Goal: Information Seeking & Learning: Learn about a topic

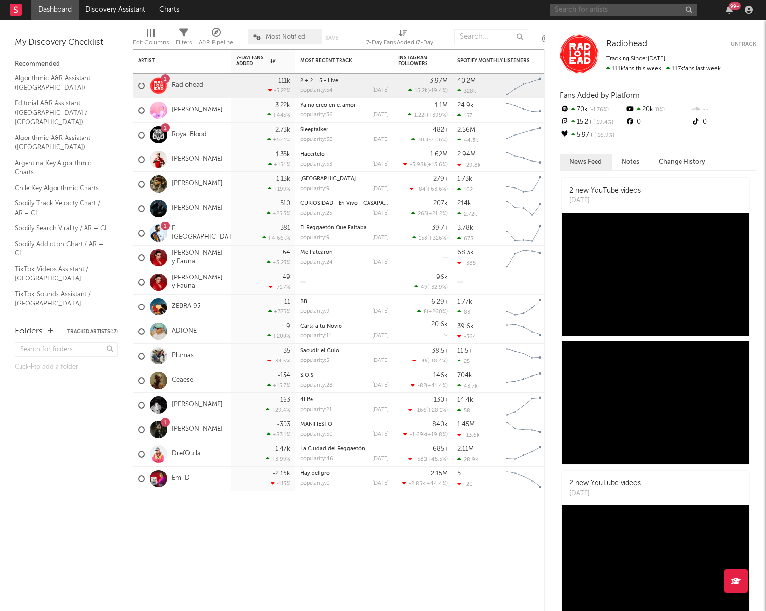
click at [607, 8] on input "text" at bounding box center [623, 10] width 147 height 12
type input "ovy on the drums"
click at [610, 19] on link "Ovy On The Drums" at bounding box center [623, 33] width 147 height 32
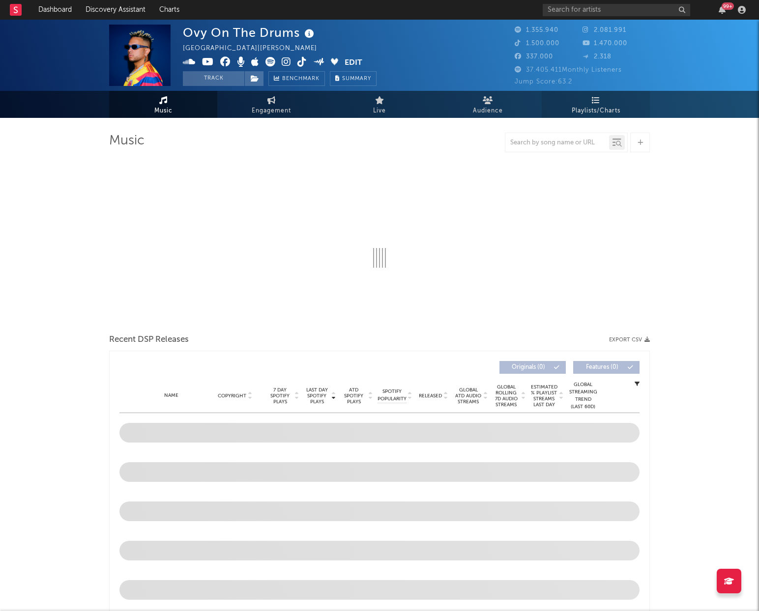
click at [599, 104] on link "Playlists/Charts" at bounding box center [595, 104] width 108 height 27
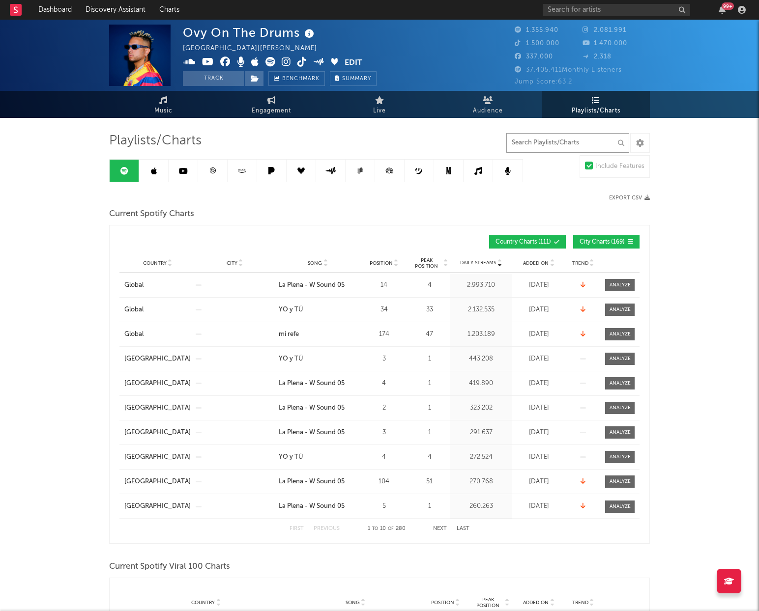
click at [556, 145] on input "text" at bounding box center [567, 143] width 123 height 20
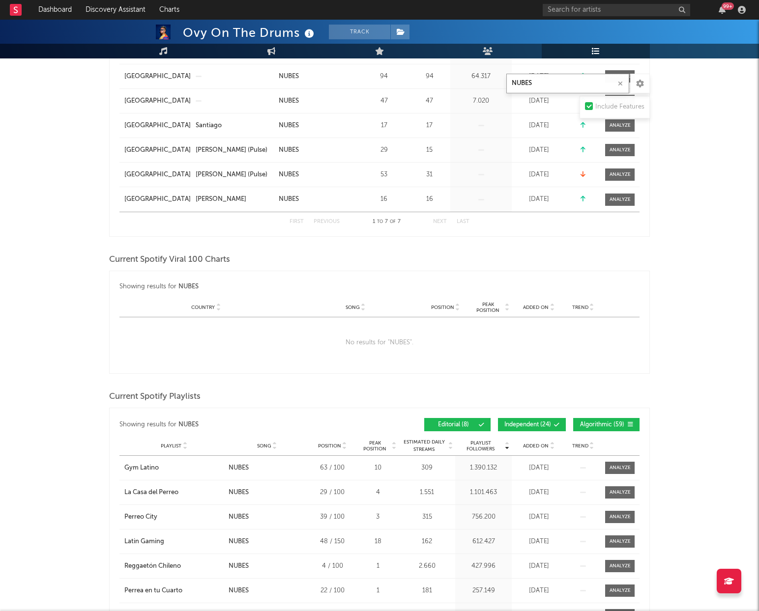
scroll to position [295, 0]
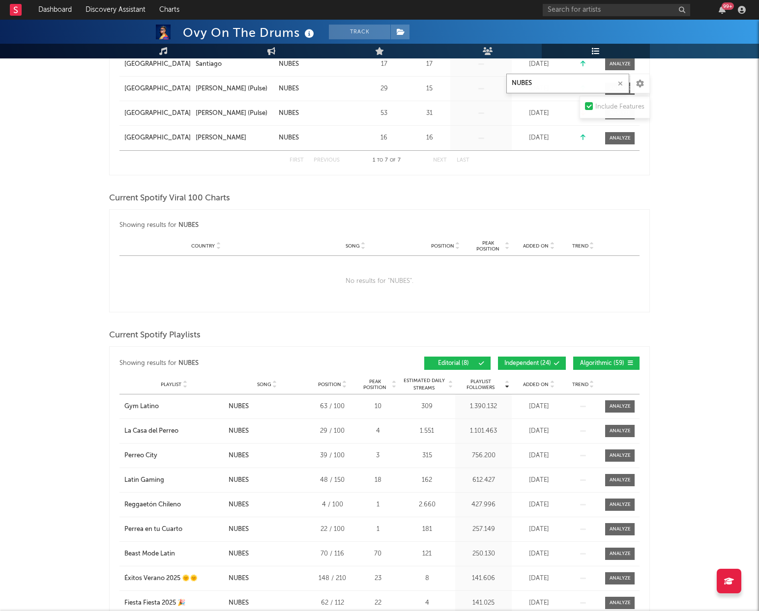
type input "NUBES"
click at [547, 364] on span "Independent ( 24 )" at bounding box center [527, 364] width 47 height 6
click at [598, 361] on span "Algorithmic ( 59 )" at bounding box center [601, 364] width 45 height 6
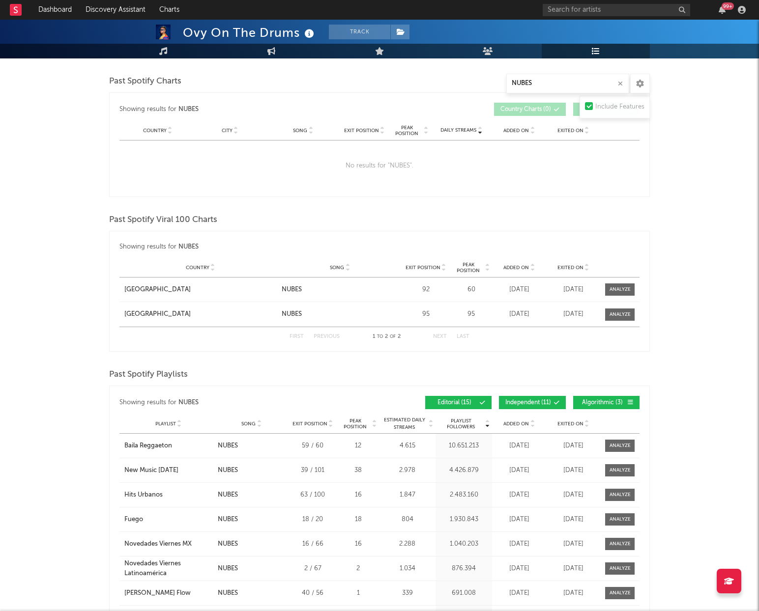
scroll to position [884, 0]
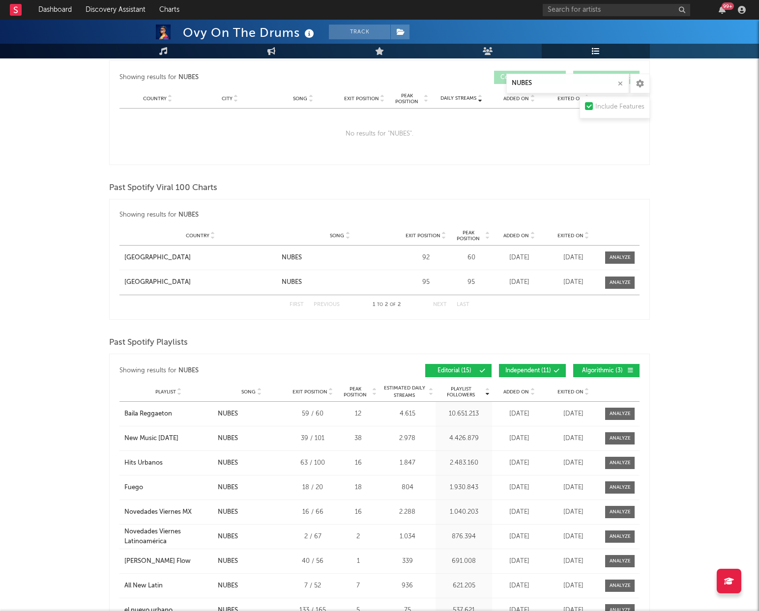
click at [541, 368] on span at bounding box center [540, 371] width 1 height 6
click at [603, 364] on button "Algorithmic ( 3 )" at bounding box center [606, 370] width 66 height 13
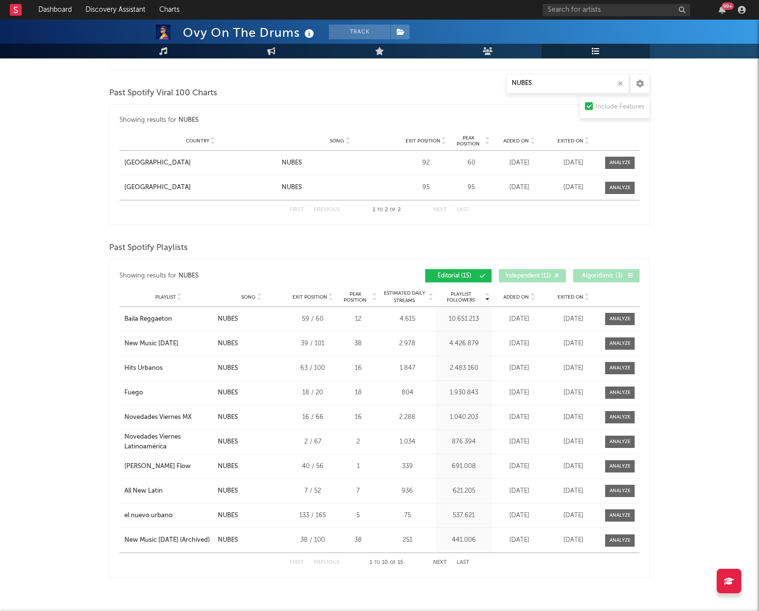
scroll to position [983, 0]
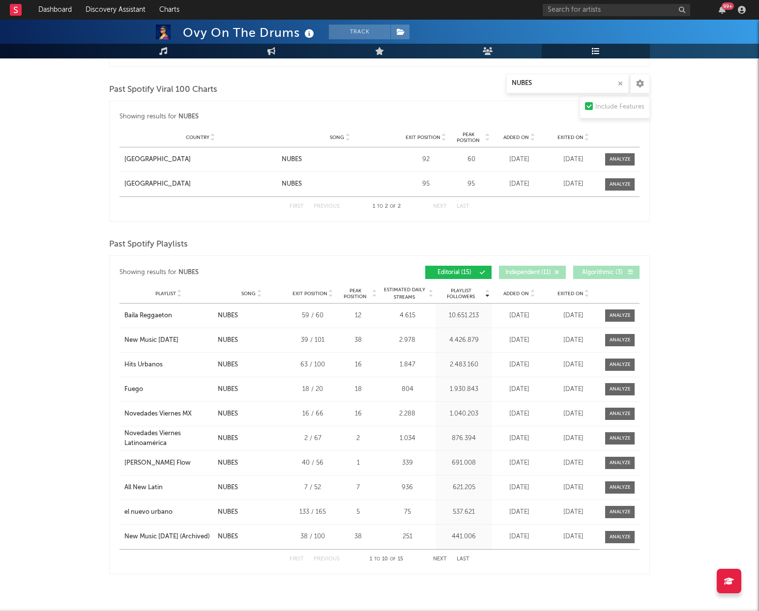
click at [171, 291] on span "Playlist" at bounding box center [165, 294] width 21 height 6
click at [434, 561] on div "First Previous 1 to 10 of 15 Next Last" at bounding box center [379, 559] width 180 height 19
click at [440, 558] on button "Next" at bounding box center [440, 559] width 14 height 5
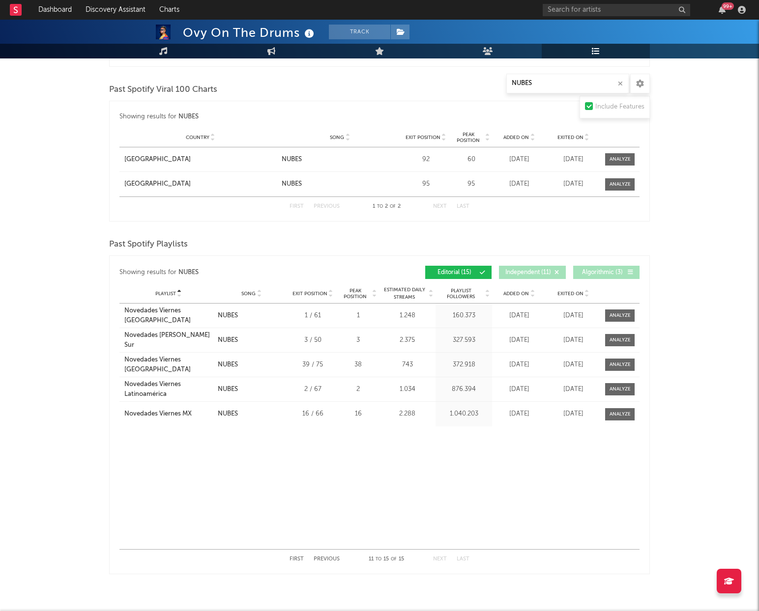
click at [299, 557] on button "First" at bounding box center [296, 559] width 14 height 5
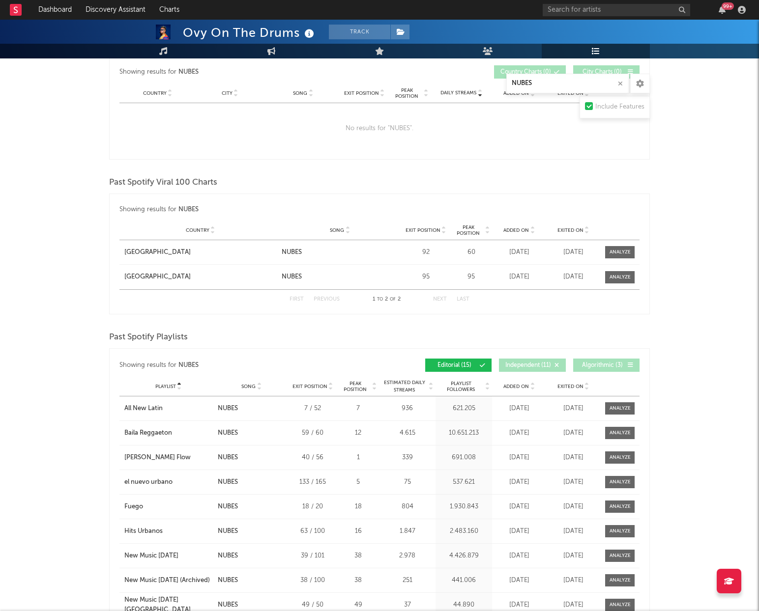
scroll to position [806, 0]
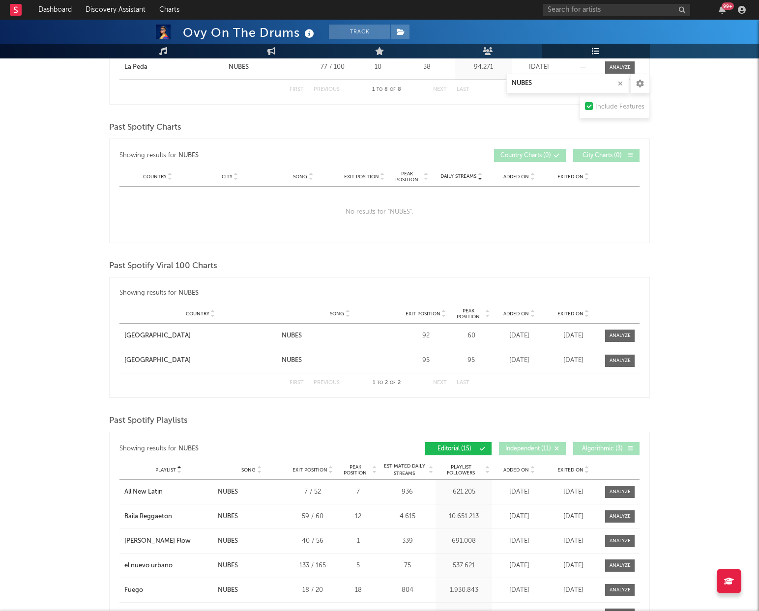
click at [720, 377] on div "Ovy On The Drums Track [GEOGRAPHIC_DATA] | [PERSON_NAME] latino Edit Track Benc…" at bounding box center [379, 11] width 759 height 1596
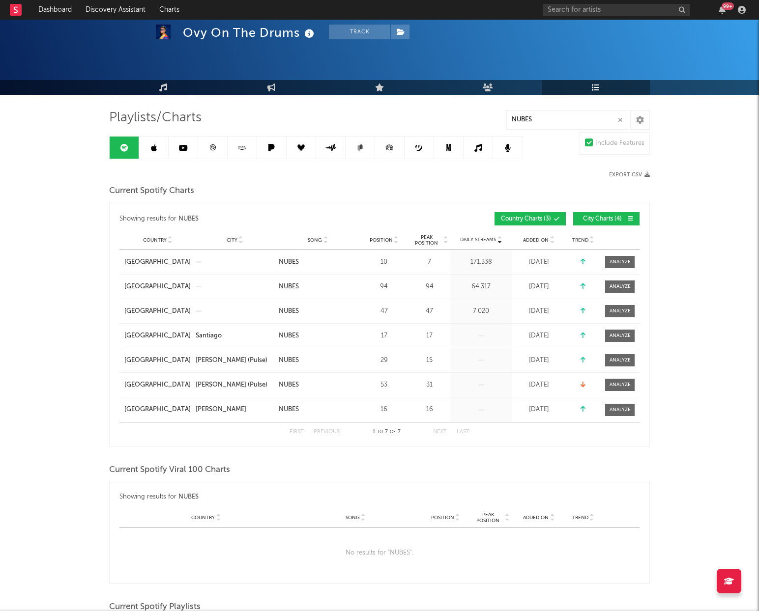
scroll to position [20, 0]
